Goal: Task Accomplishment & Management: Use online tool/utility

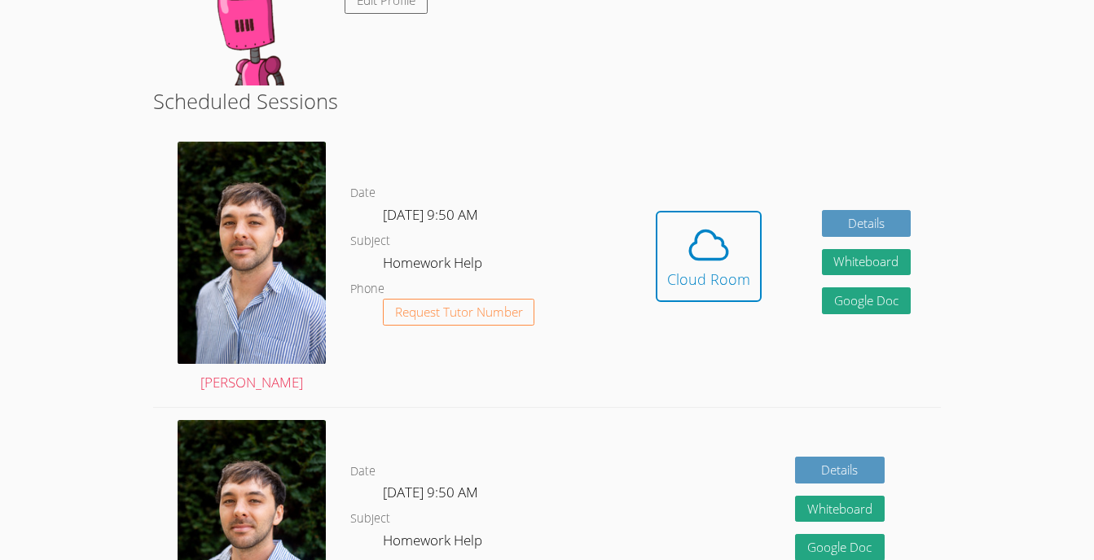
scroll to position [286, 0]
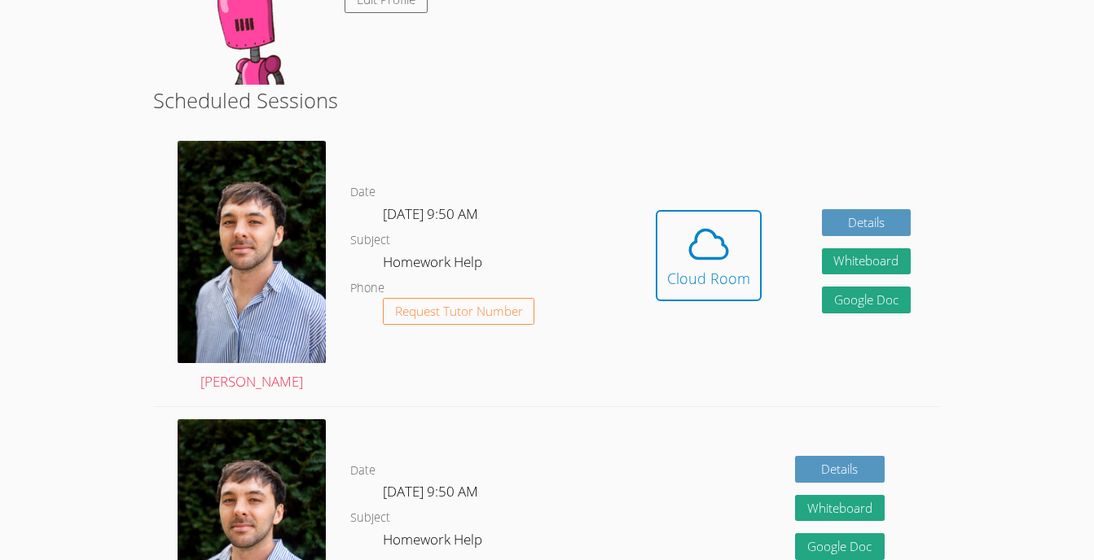
click at [688, 256] on icon at bounding box center [709, 245] width 46 height 46
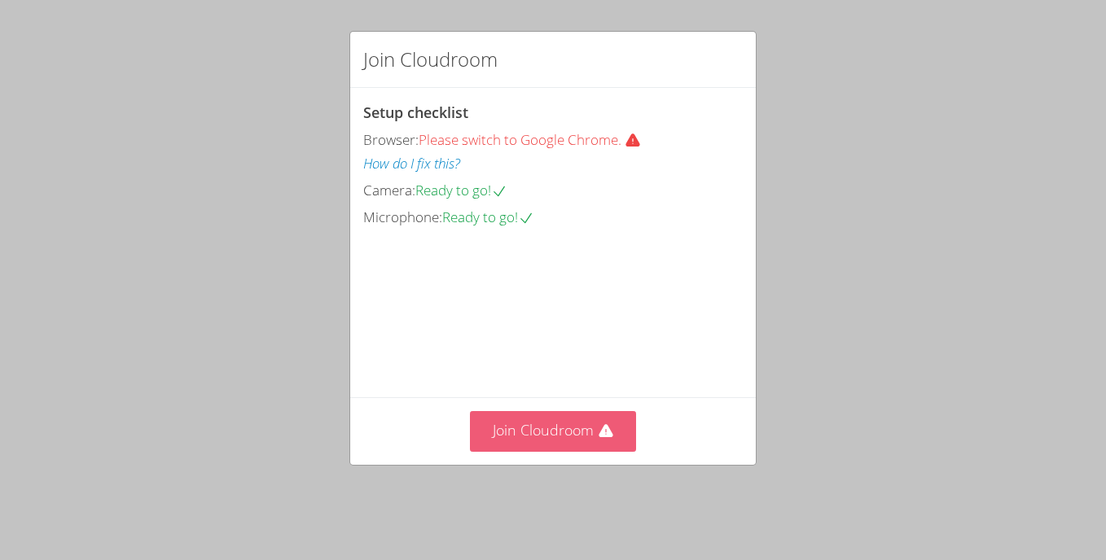
click at [596, 434] on button "Join Cloudroom" at bounding box center [553, 431] width 167 height 40
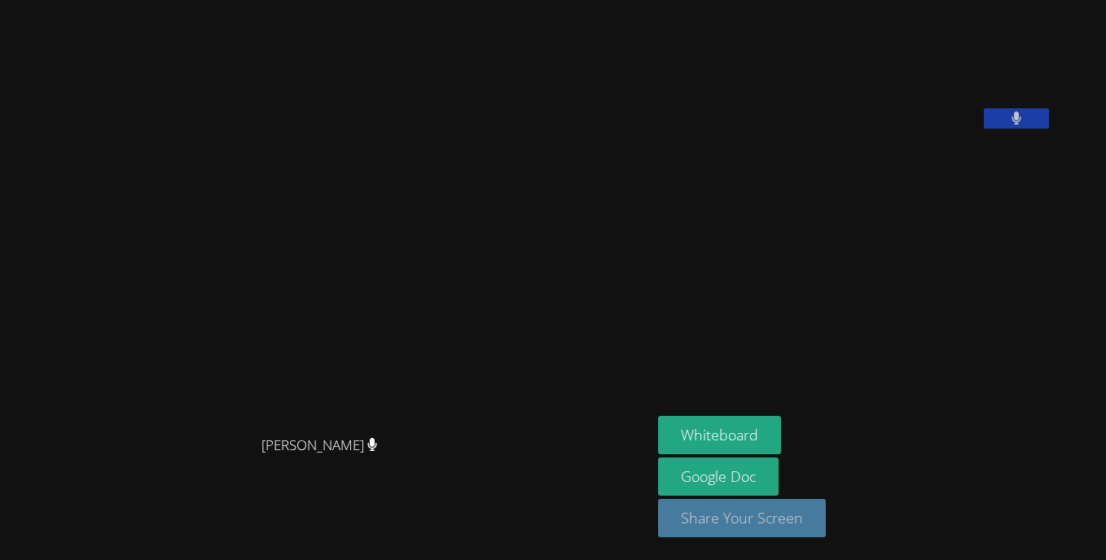
click at [672, 535] on button "Share Your Screen" at bounding box center [742, 518] width 168 height 38
